Goal: Task Accomplishment & Management: Complete application form

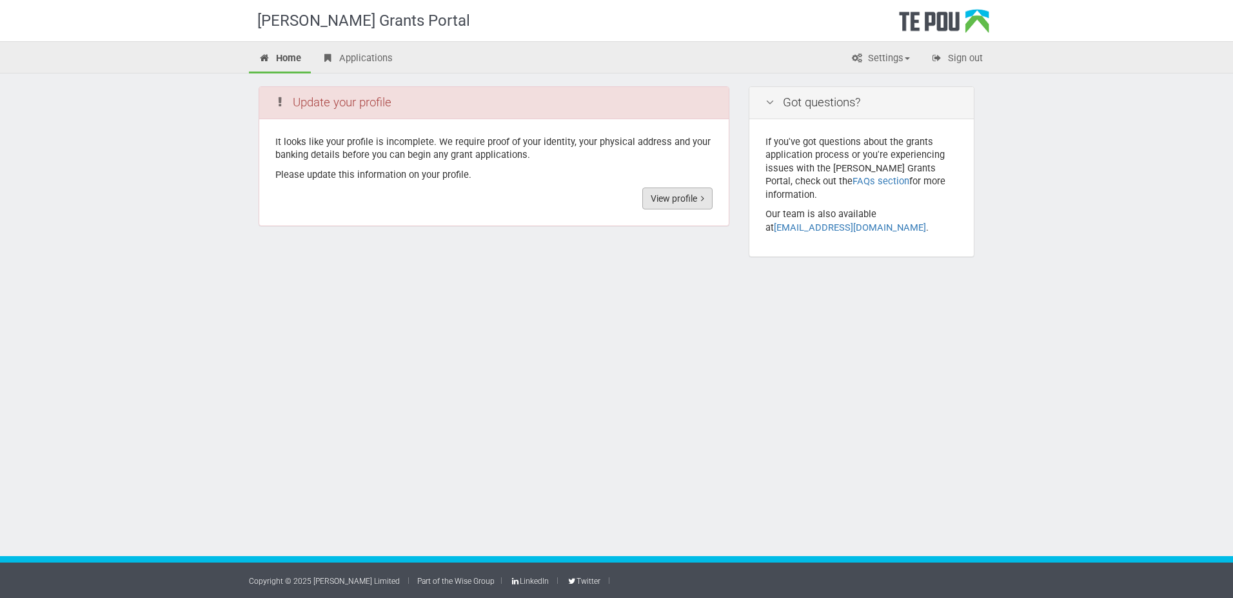
click at [667, 193] on link "View profile" at bounding box center [677, 199] width 70 height 22
click at [682, 199] on link "View profile" at bounding box center [677, 199] width 70 height 22
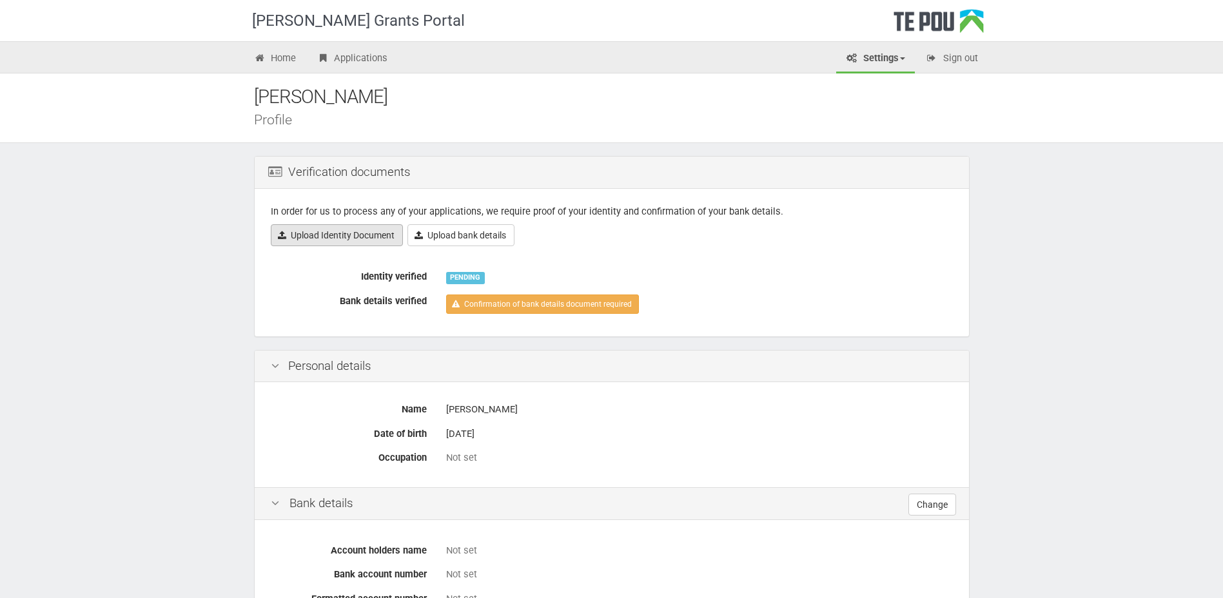
click at [378, 232] on link "Upload Identity Document" at bounding box center [337, 235] width 132 height 22
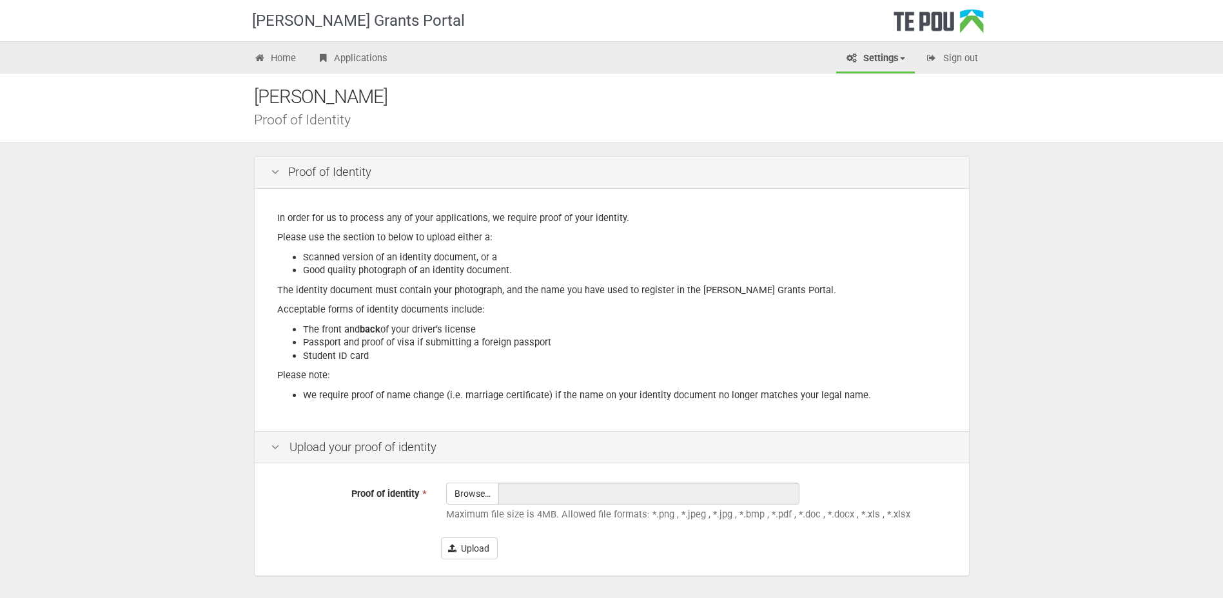
scroll to position [46, 0]
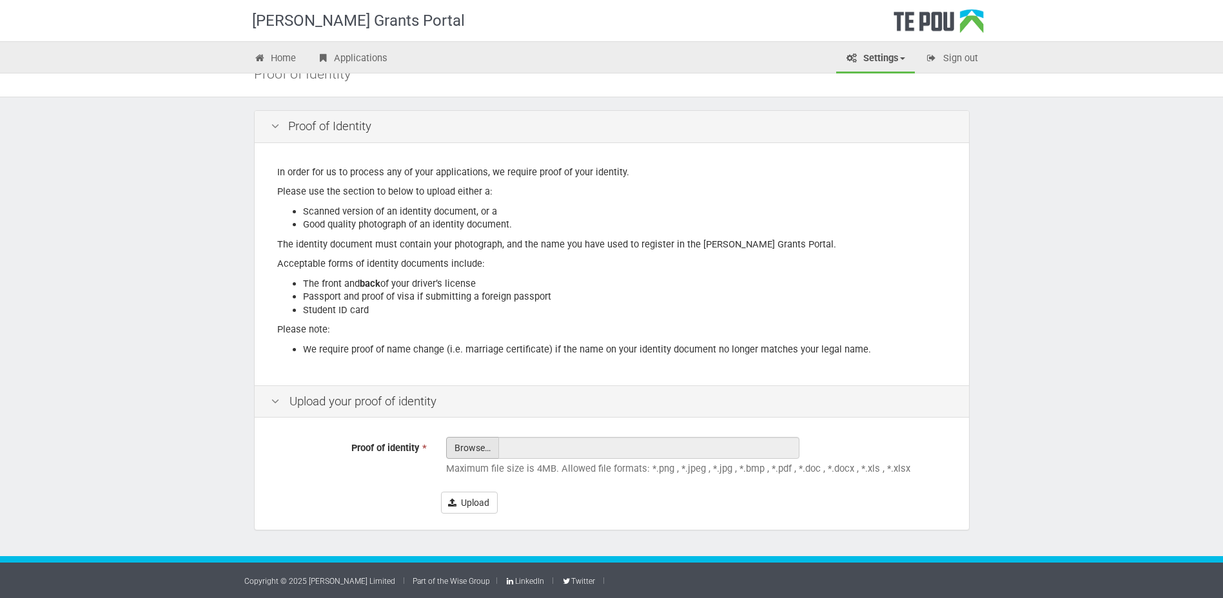
click at [457, 446] on input "Proof of identity *" at bounding box center [473, 484] width 52 height 92
type input "C:\fakepath\New Passport 2024.pdf"
type input "New Passport 2024.pdf"
click at [468, 507] on button "Upload" at bounding box center [469, 503] width 57 height 22
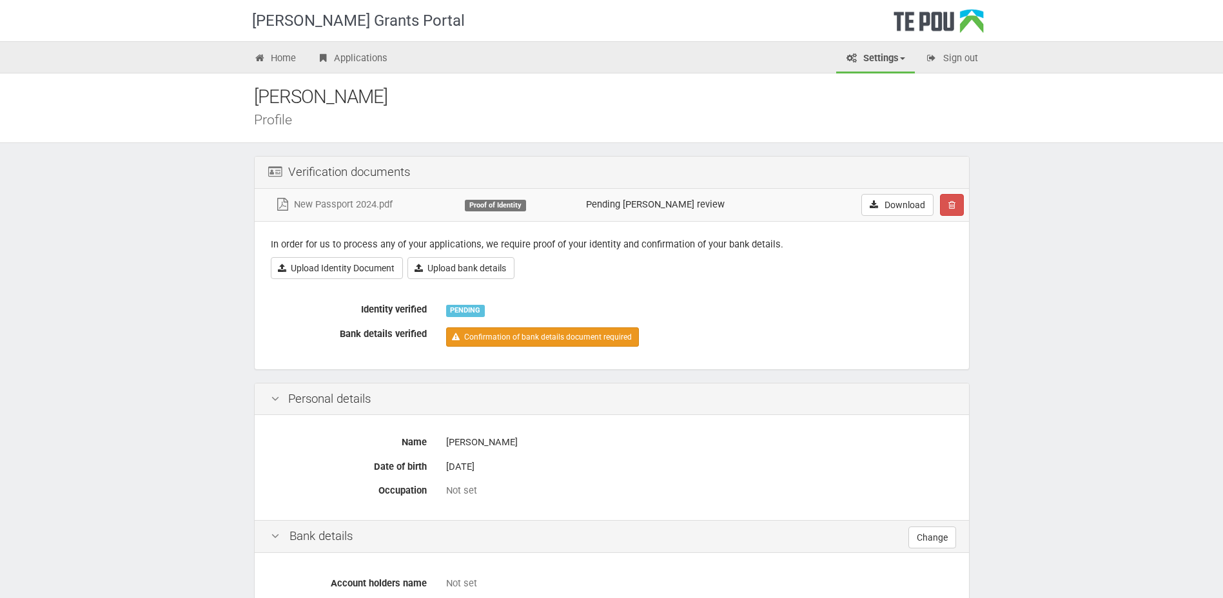
click at [495, 333] on link "Confirmation of bank details document required" at bounding box center [542, 337] width 193 height 19
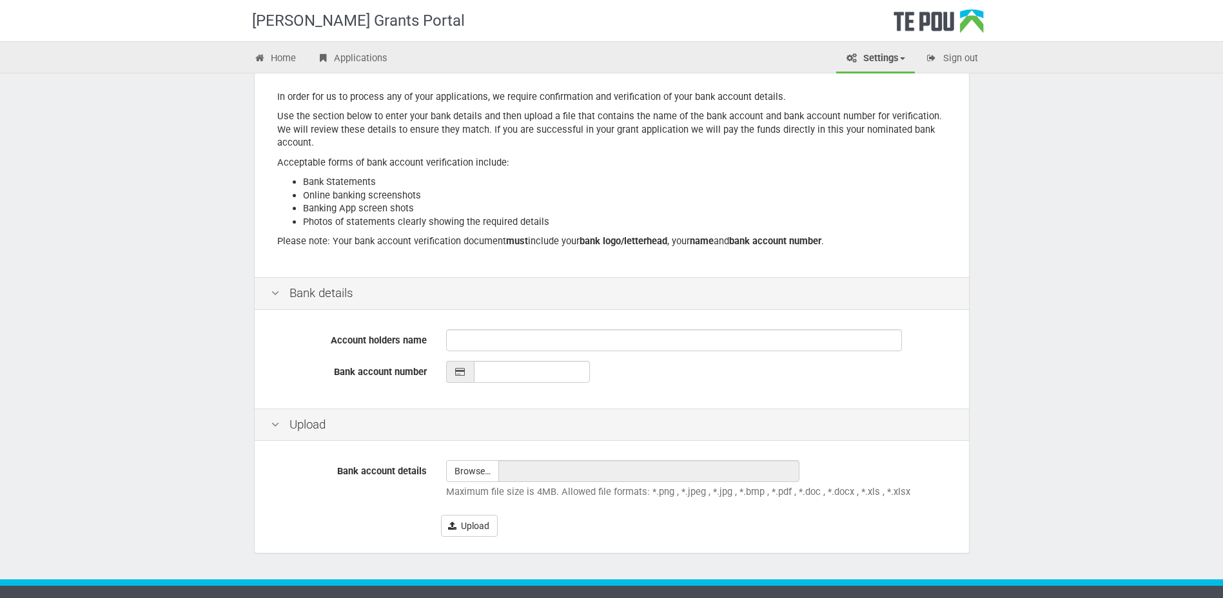
scroll to position [144, 0]
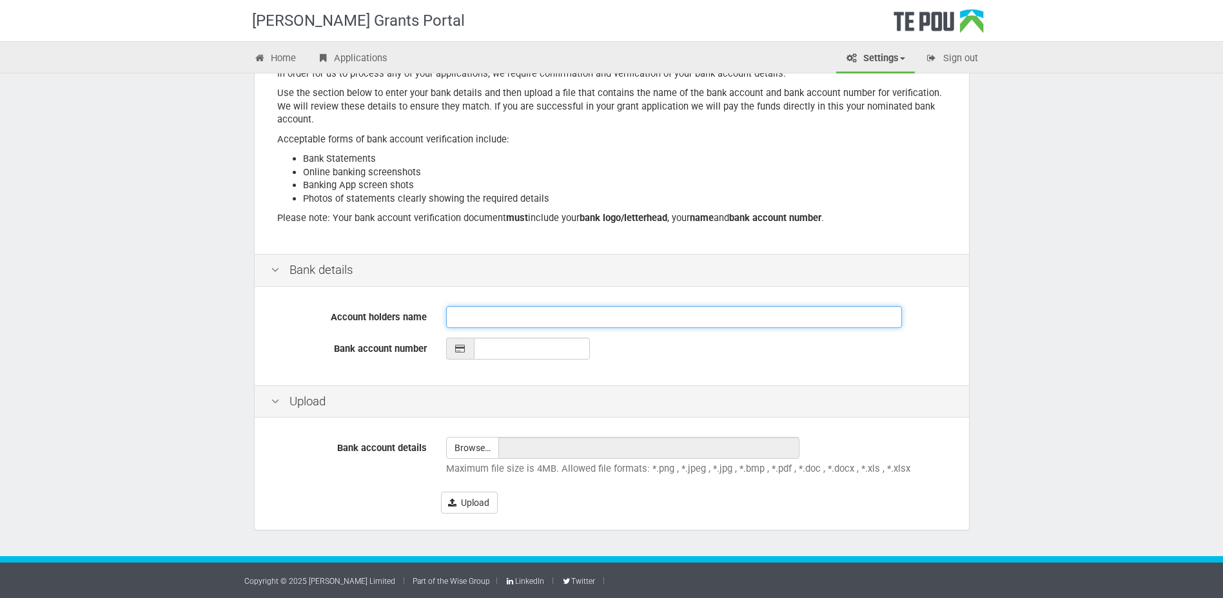
click at [451, 317] on input "Account holders name" at bounding box center [674, 317] width 456 height 22
type input "[PERSON_NAME]"
click at [480, 350] on input "__-____-_______-___" at bounding box center [532, 349] width 116 height 22
type input "06-0917-0770453-00"
click at [466, 444] on input "file" at bounding box center [473, 448] width 52 height 21
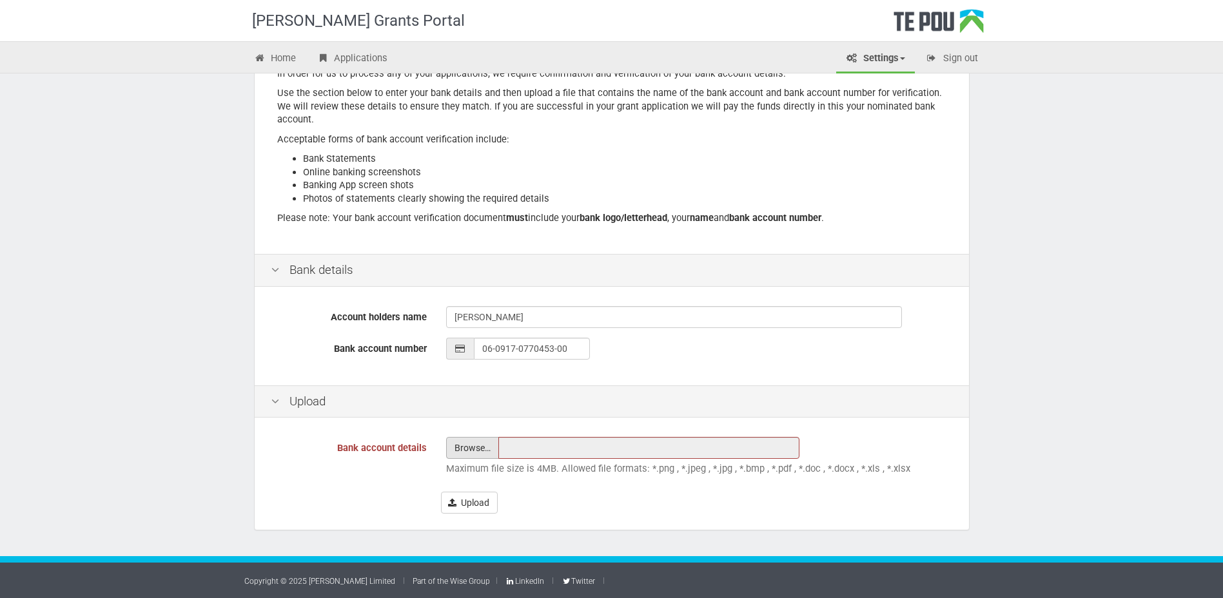
type input "C:\fakepath\Bank account details 2025.msg"
type input "Bank account details 2025.msg"
click at [471, 500] on button "Upload" at bounding box center [469, 503] width 57 height 22
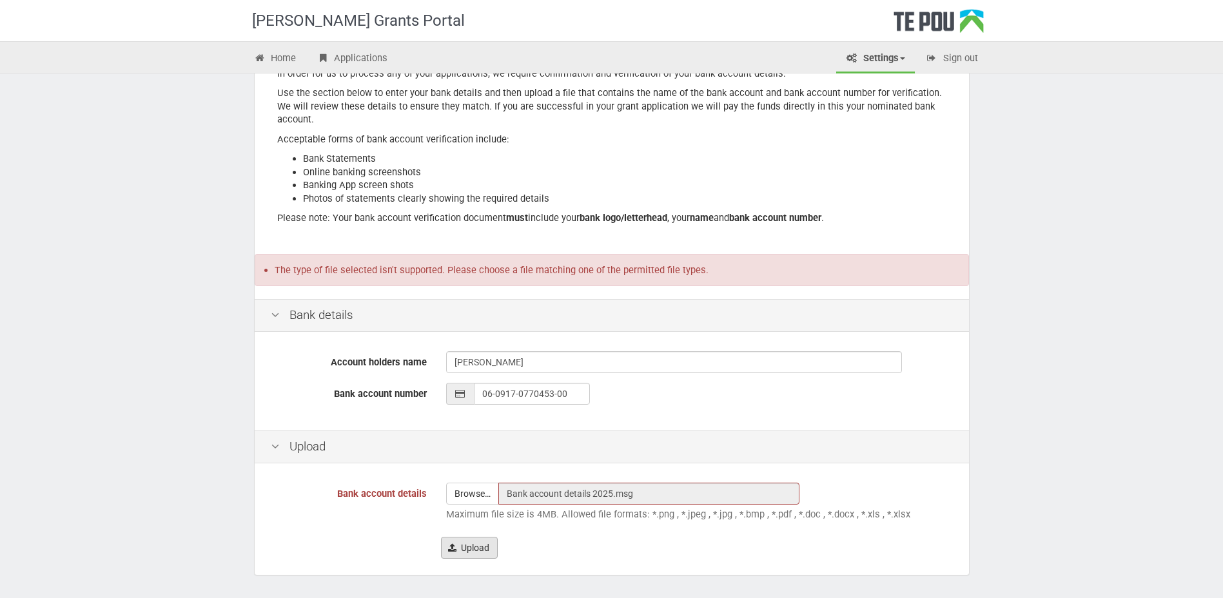
click at [470, 544] on button "Upload" at bounding box center [469, 548] width 57 height 22
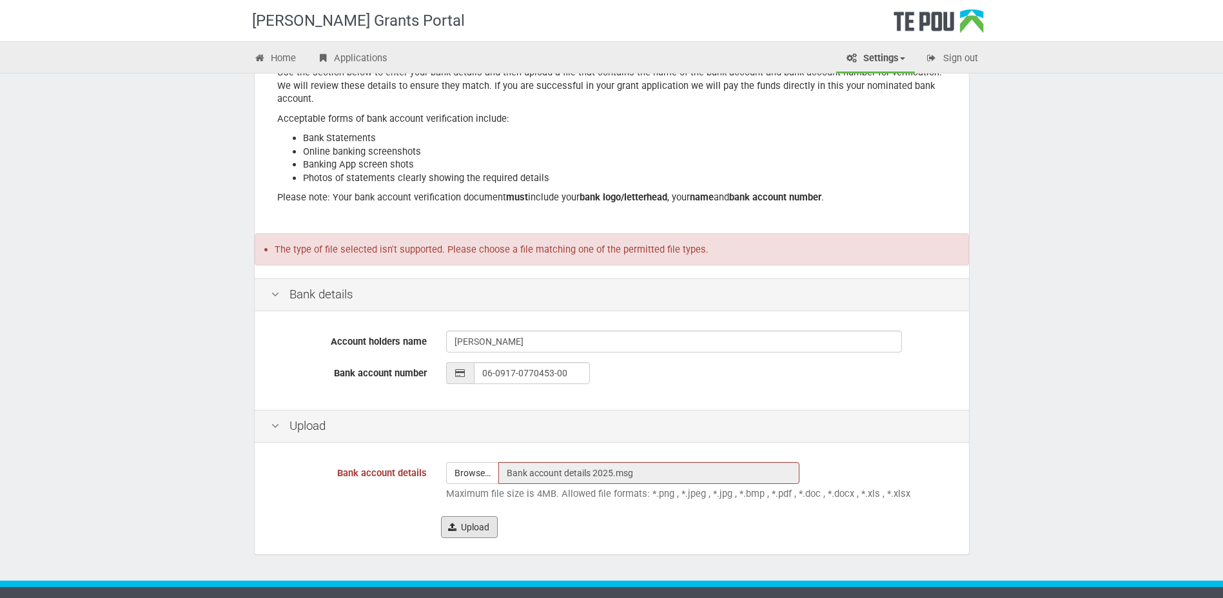
scroll to position [190, 0]
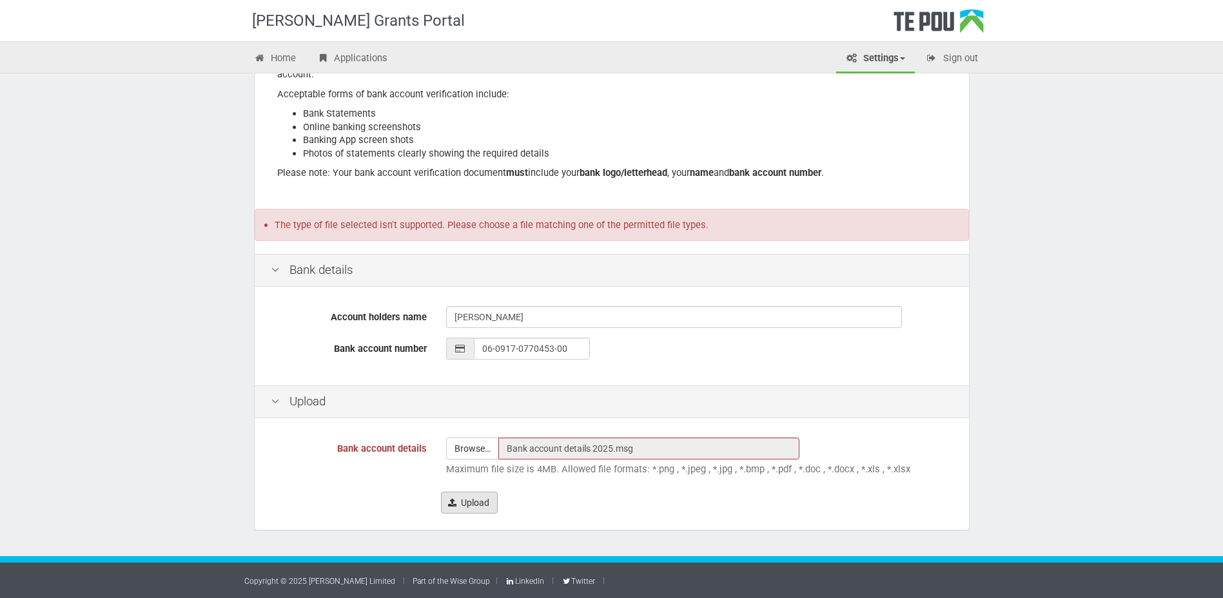
click at [470, 500] on button "Upload" at bounding box center [469, 503] width 57 height 22
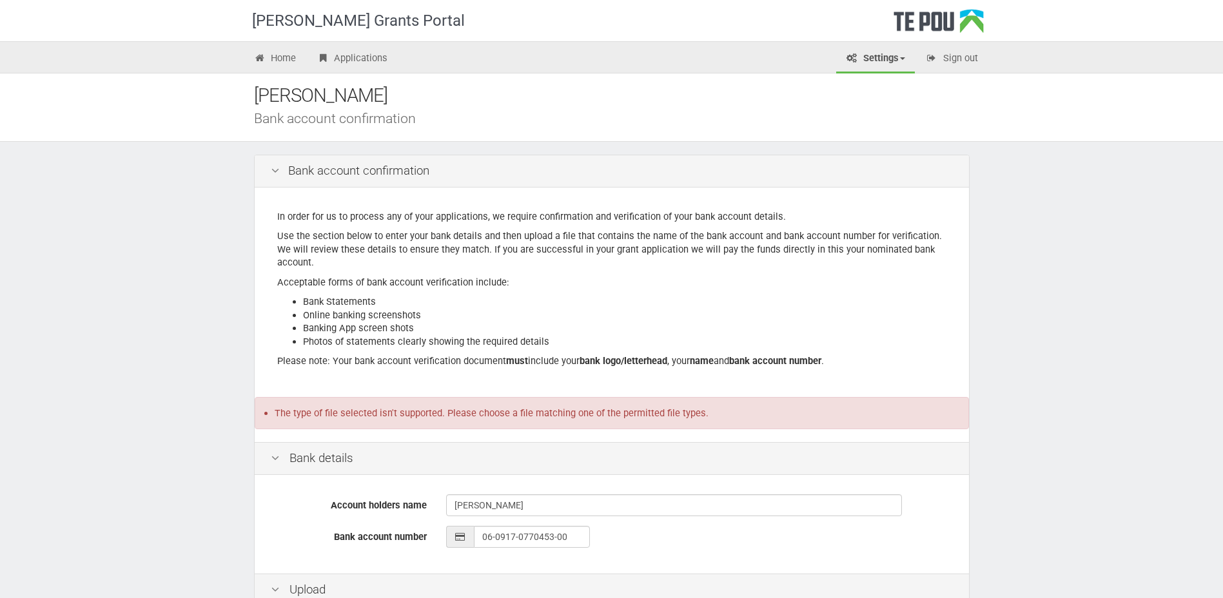
scroll to position [0, 0]
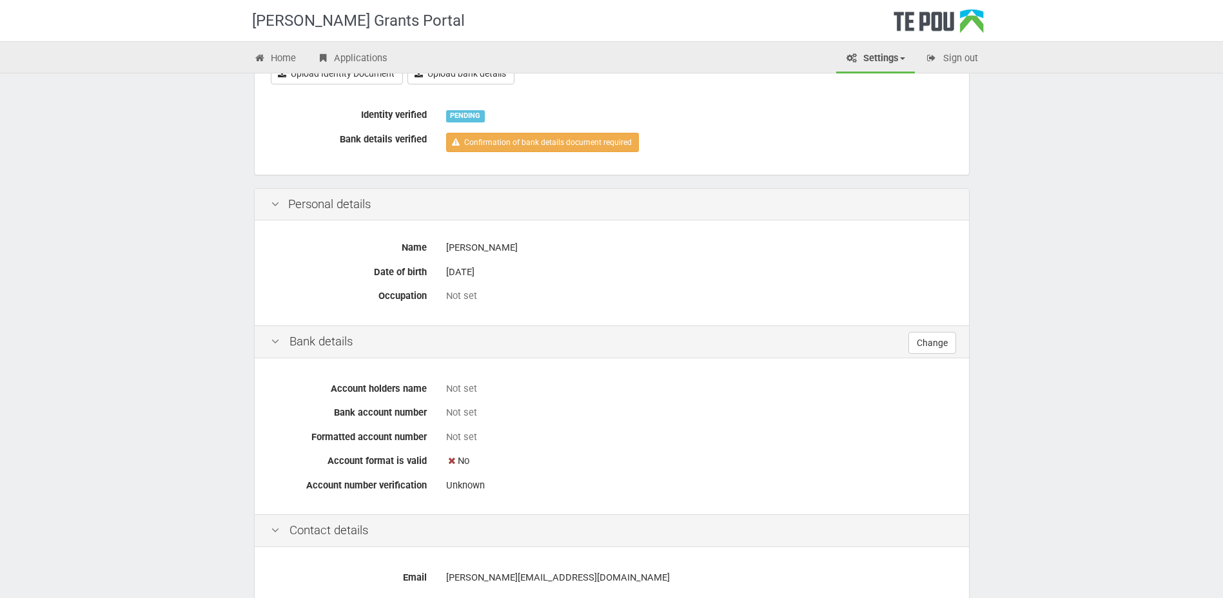
scroll to position [193, 0]
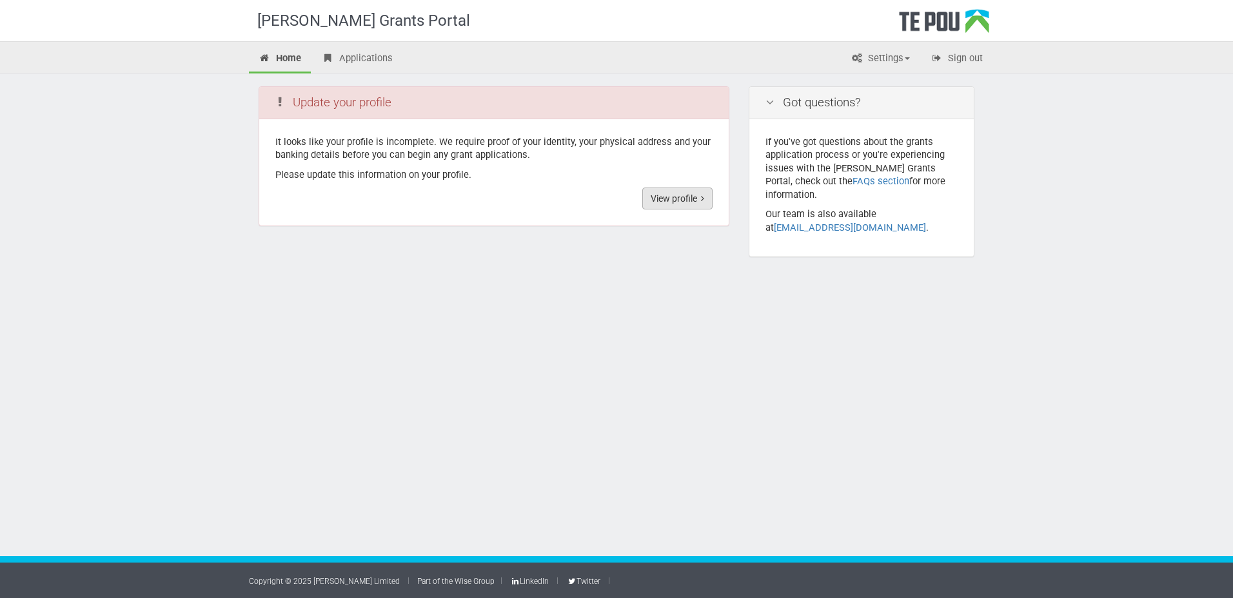
click at [675, 199] on link "View profile" at bounding box center [677, 199] width 70 height 22
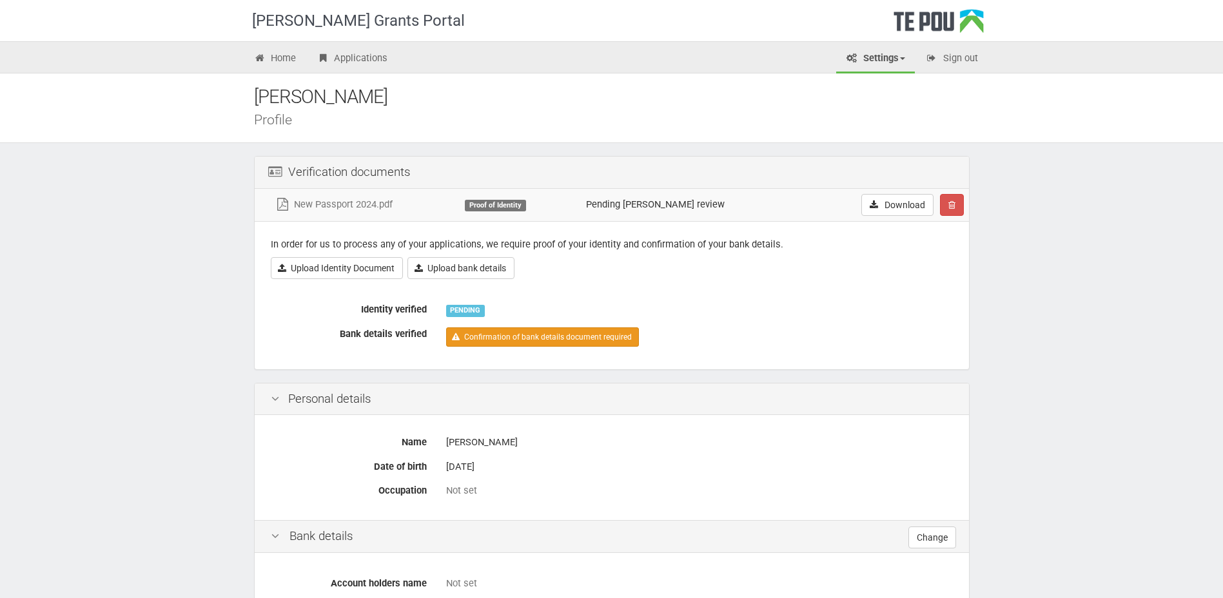
click at [508, 335] on link "Confirmation of bank details document required" at bounding box center [542, 337] width 193 height 19
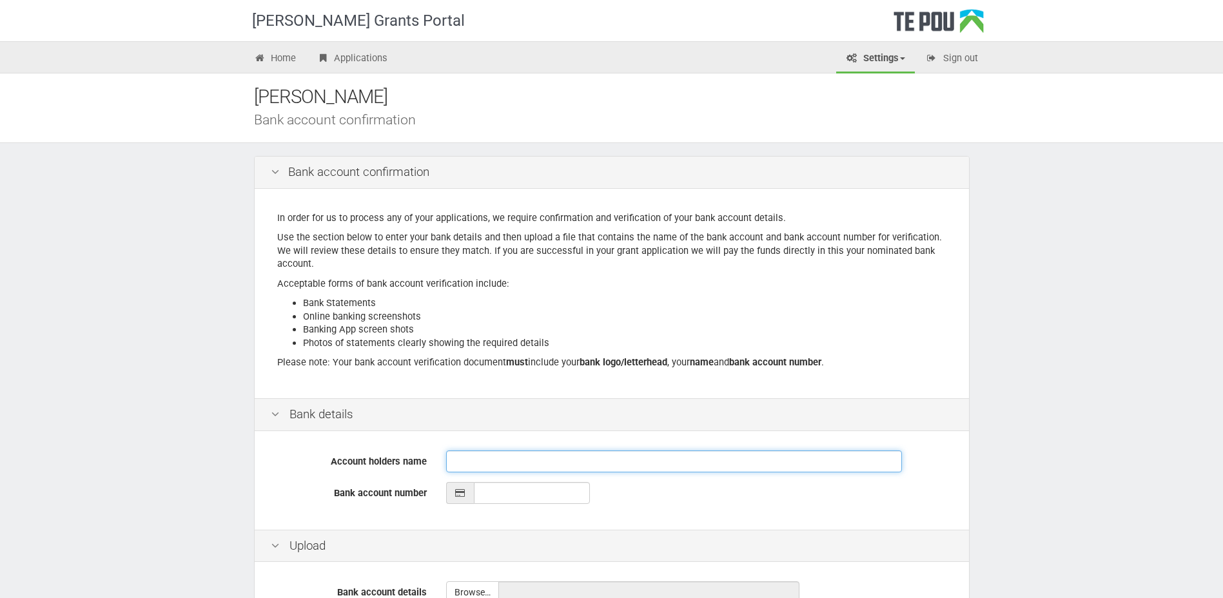
click at [452, 462] on input "Account holders name" at bounding box center [674, 462] width 456 height 22
type input "[PERSON_NAME]"
click at [465, 492] on icon at bounding box center [461, 493] width 12 height 9
click at [484, 497] on input "__-____-_______-___" at bounding box center [532, 493] width 116 height 22
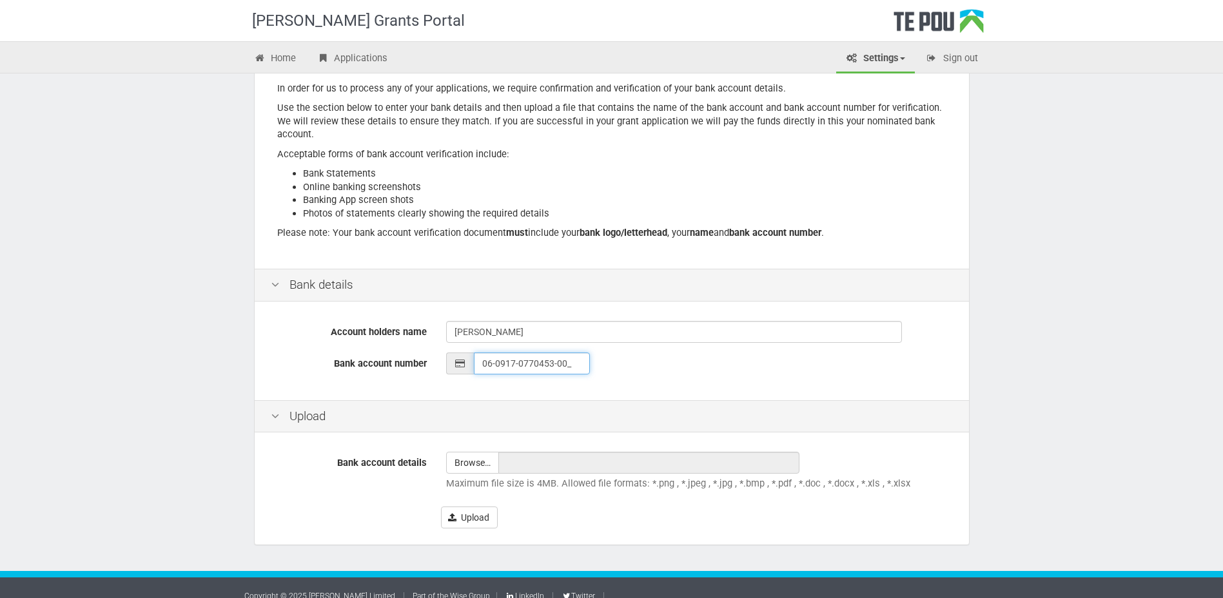
scroll to position [144, 0]
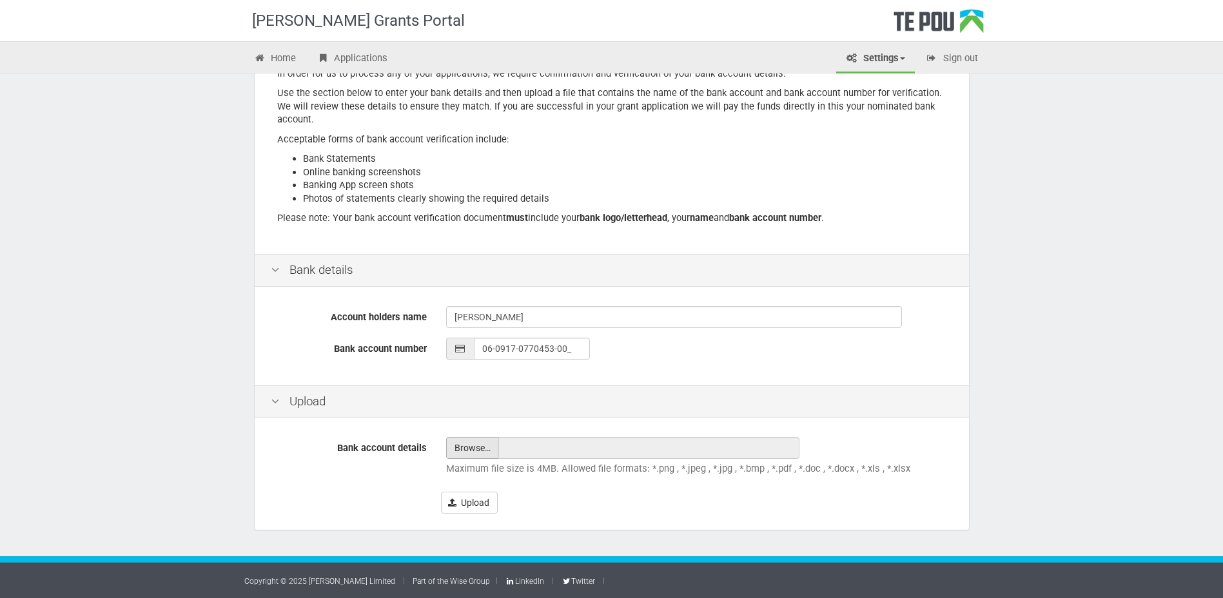
type input "06-0917-0770453-00"
click at [466, 444] on input "file" at bounding box center [473, 448] width 52 height 21
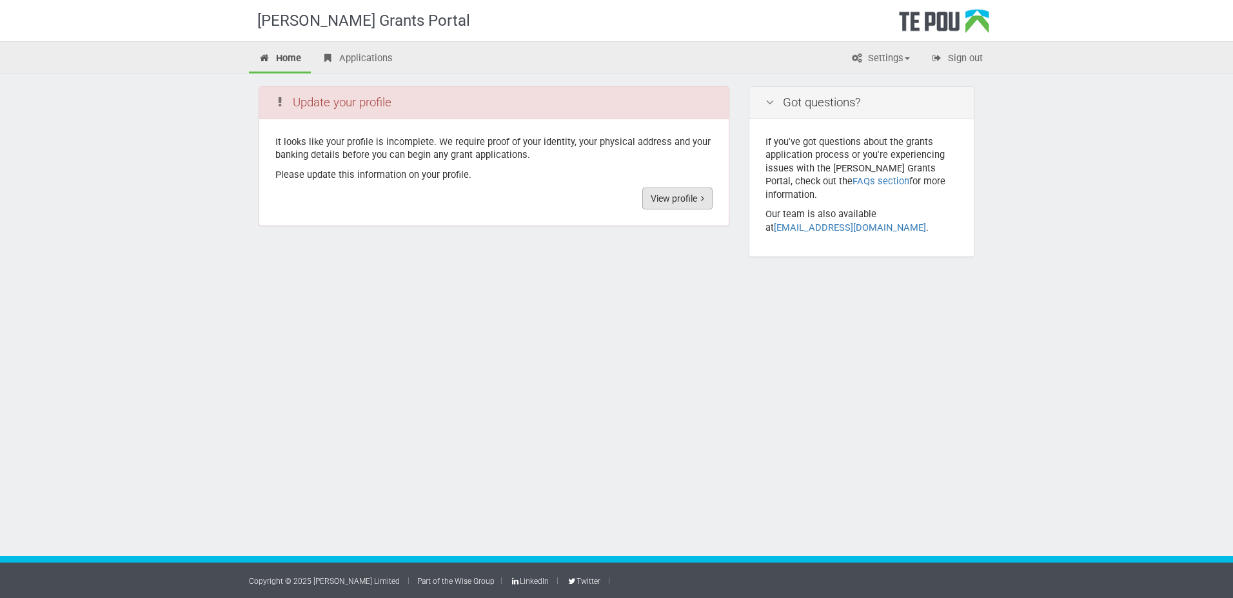
click at [667, 202] on link "View profile" at bounding box center [677, 199] width 70 height 22
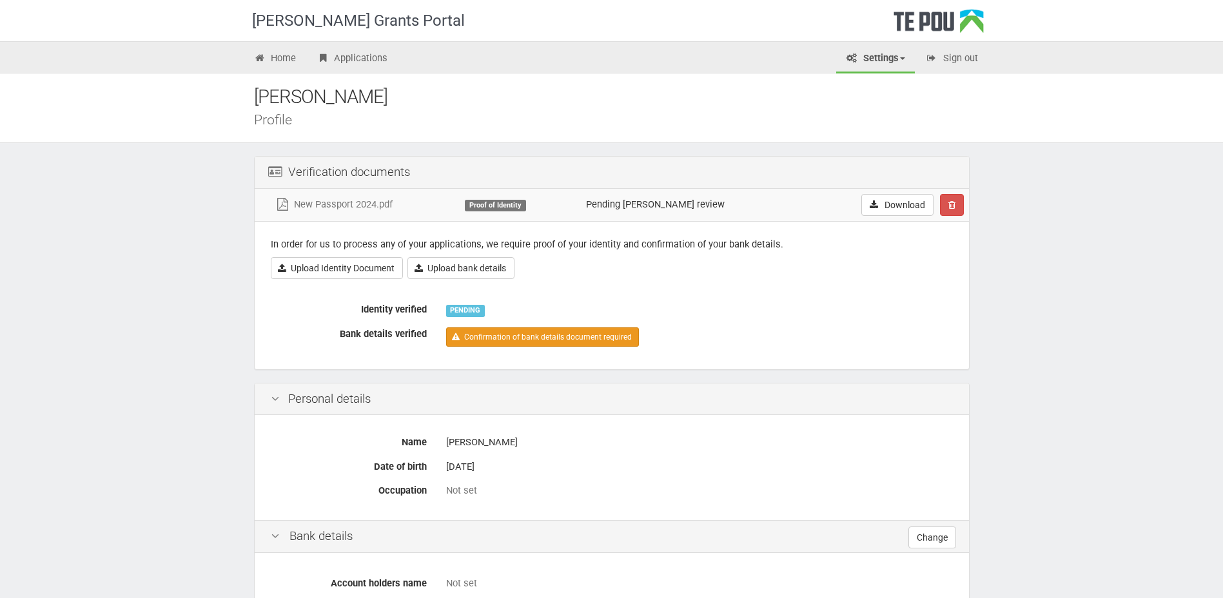
click at [491, 334] on link "Confirmation of bank details document required" at bounding box center [542, 337] width 193 height 19
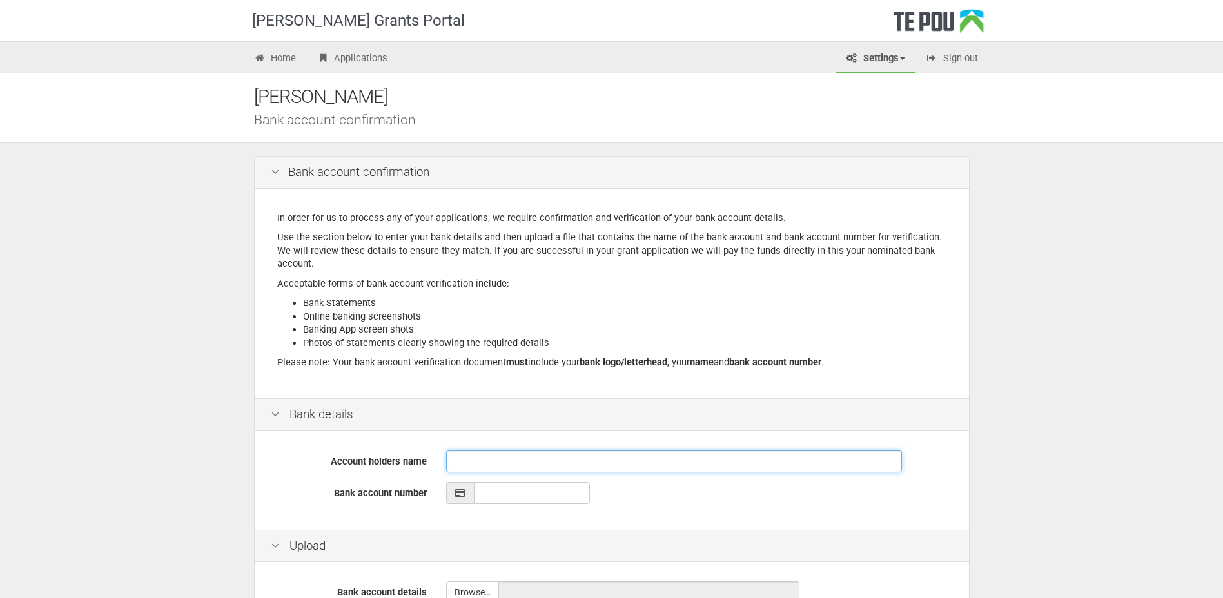
click at [453, 458] on input "Account holders name" at bounding box center [674, 462] width 456 height 22
type input "[PERSON_NAME]"
click at [485, 488] on input "__-____-_______-___" at bounding box center [532, 493] width 116 height 22
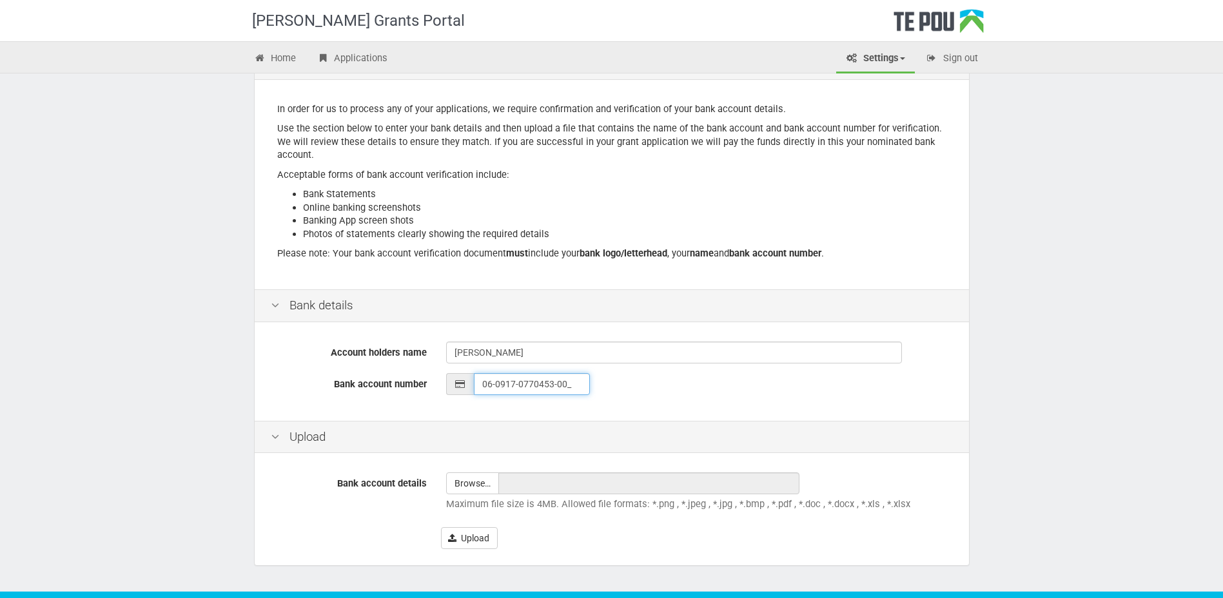
scroll to position [144, 0]
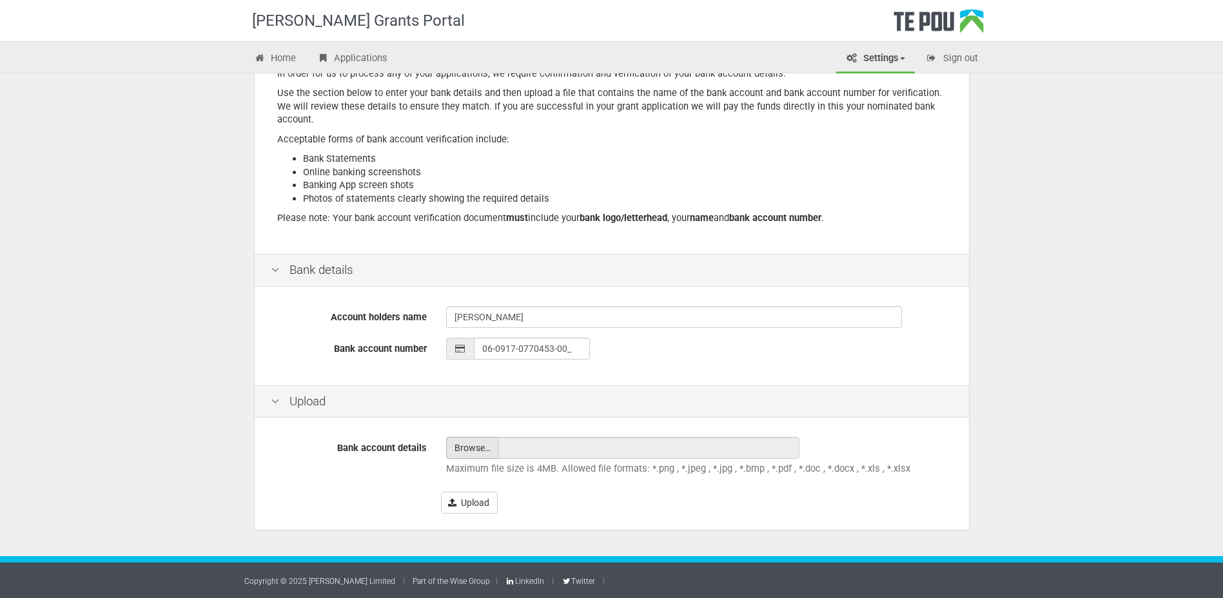
type input "06-0917-0770453-00"
click at [470, 445] on input "file" at bounding box center [473, 448] width 52 height 21
type input "C:\fakepath\ANZ Bank Account details.pdf"
type input "ANZ Bank Account details.pdf"
click at [479, 501] on button "Upload" at bounding box center [469, 503] width 57 height 22
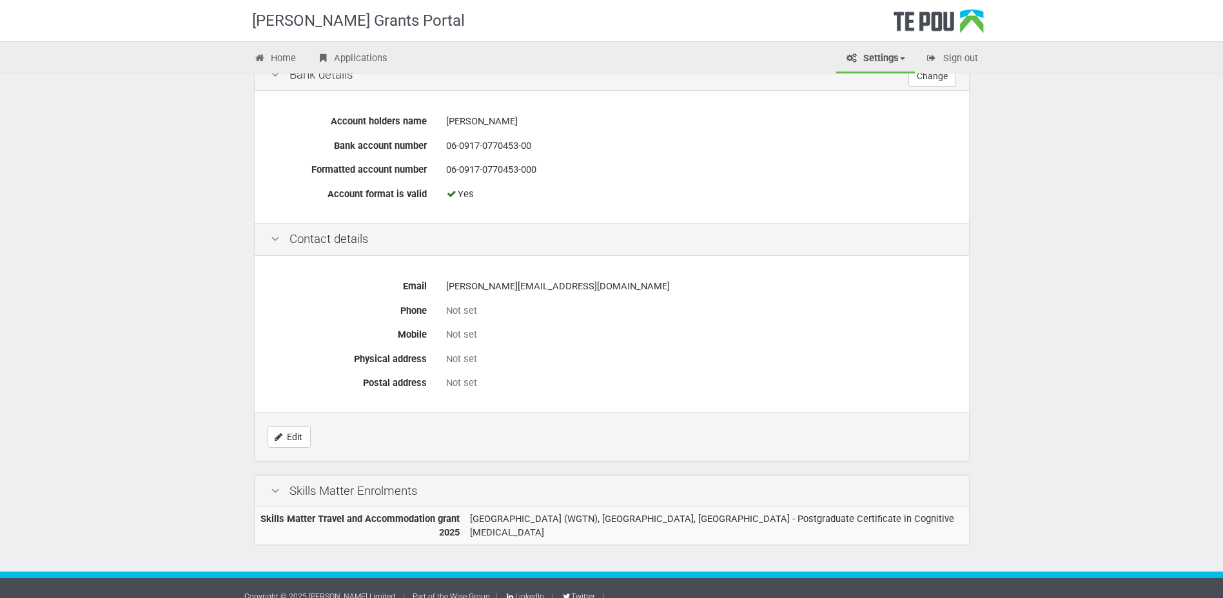
scroll to position [491, 0]
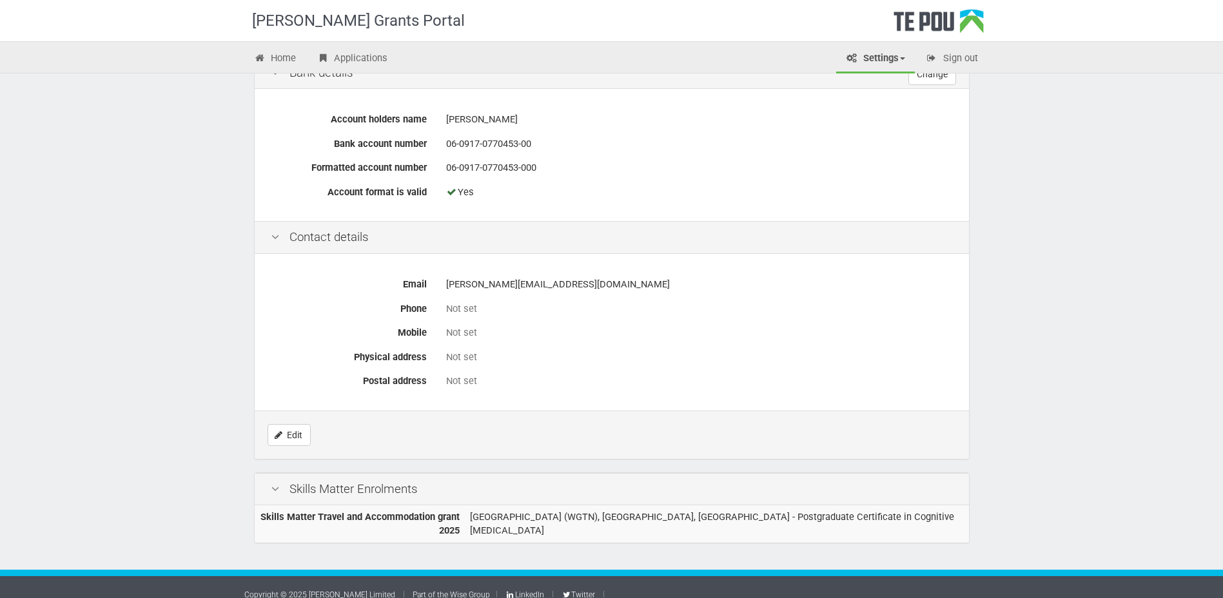
click at [274, 235] on icon at bounding box center [275, 238] width 15 height 12
click at [451, 311] on div "Not set" at bounding box center [699, 309] width 507 height 14
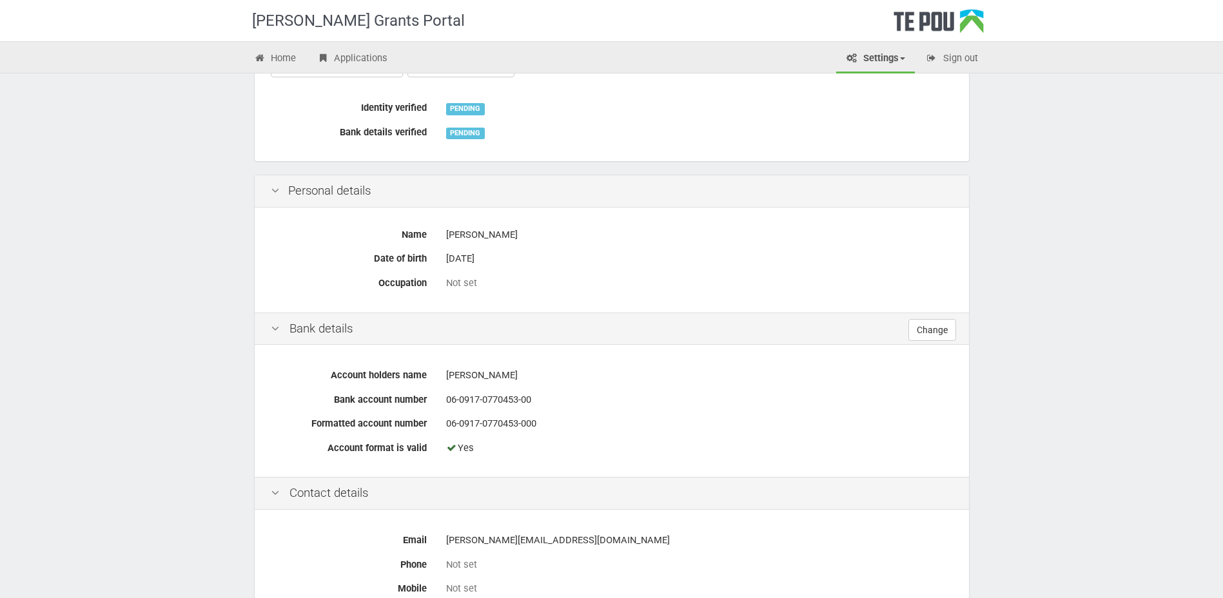
scroll to position [233, 0]
click at [956, 58] on link "Sign out" at bounding box center [952, 59] width 72 height 28
